Goal: Navigation & Orientation: Find specific page/section

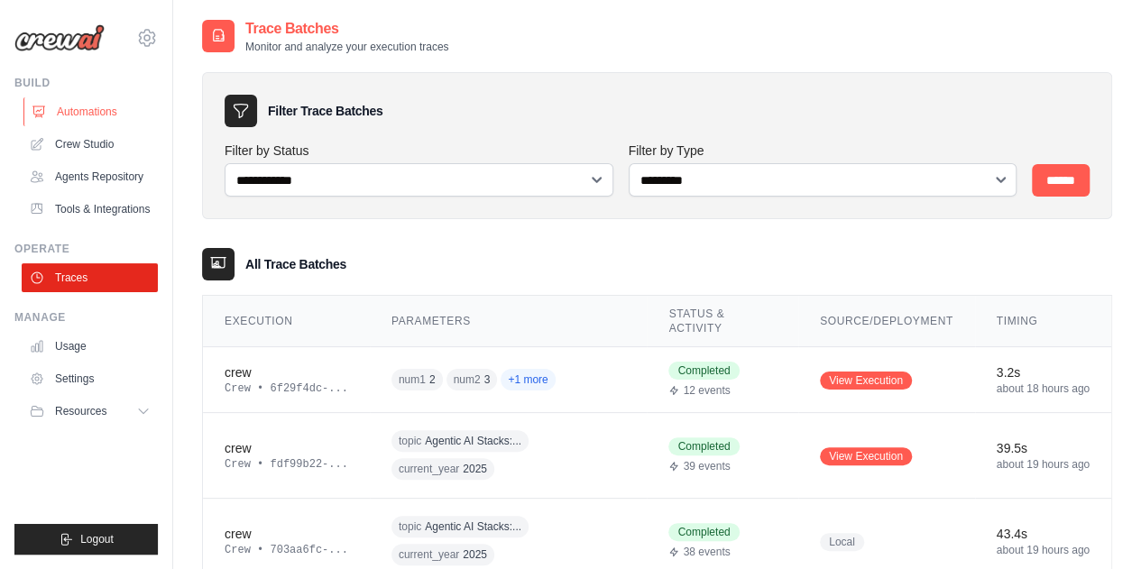
click at [103, 105] on link "Automations" at bounding box center [91, 111] width 136 height 29
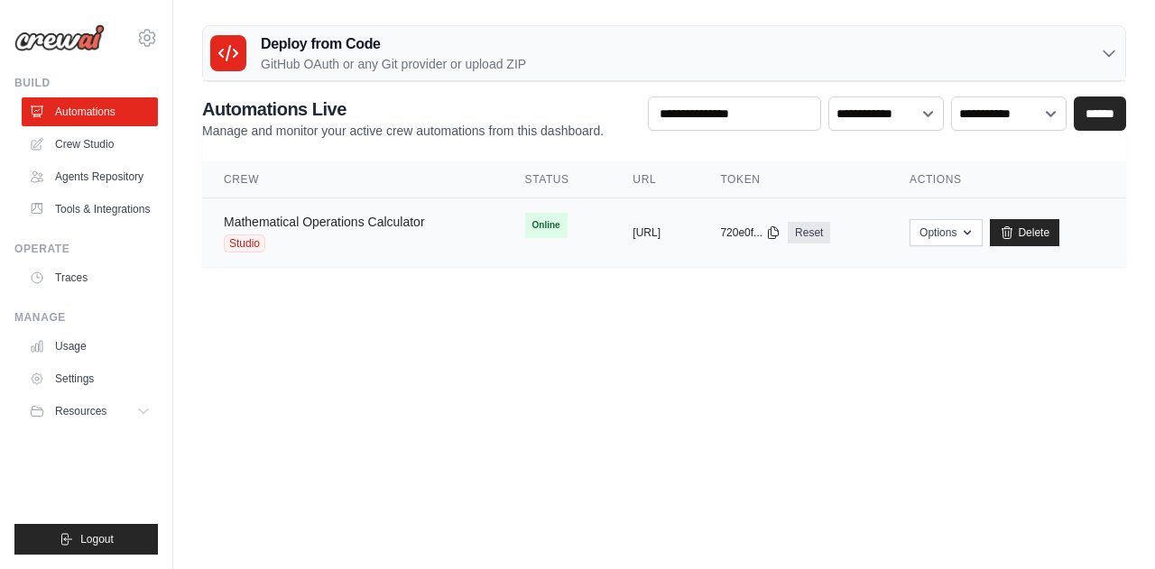
click at [355, 226] on link "Mathematical Operations Calculator" at bounding box center [324, 222] width 201 height 14
click at [982, 238] on button "Options" at bounding box center [945, 231] width 73 height 27
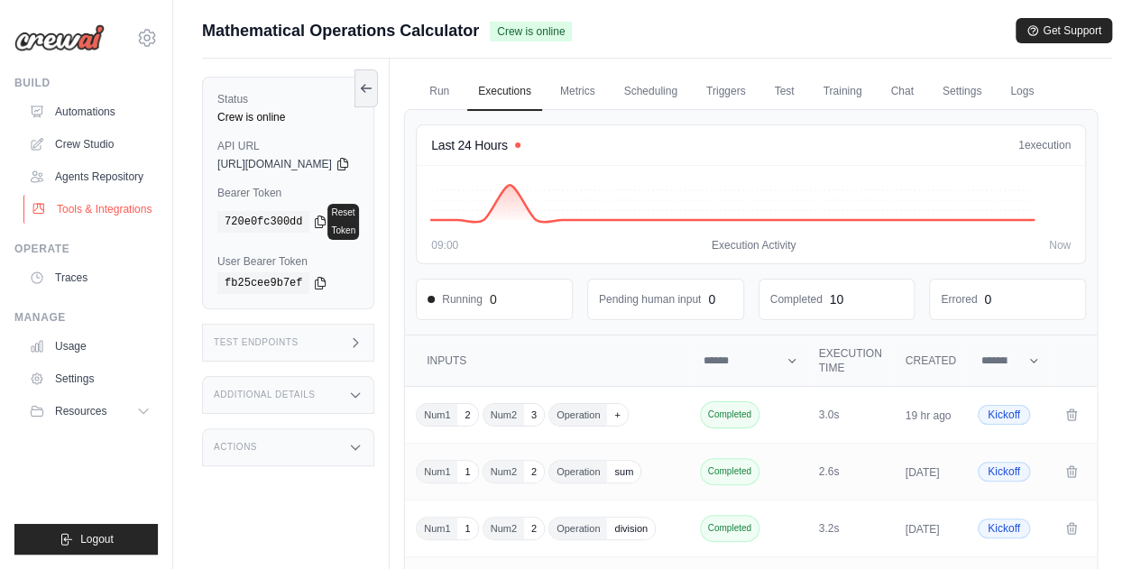
click at [67, 214] on link "Tools & Integrations" at bounding box center [91, 209] width 136 height 29
